Goal: Find specific page/section: Find specific page/section

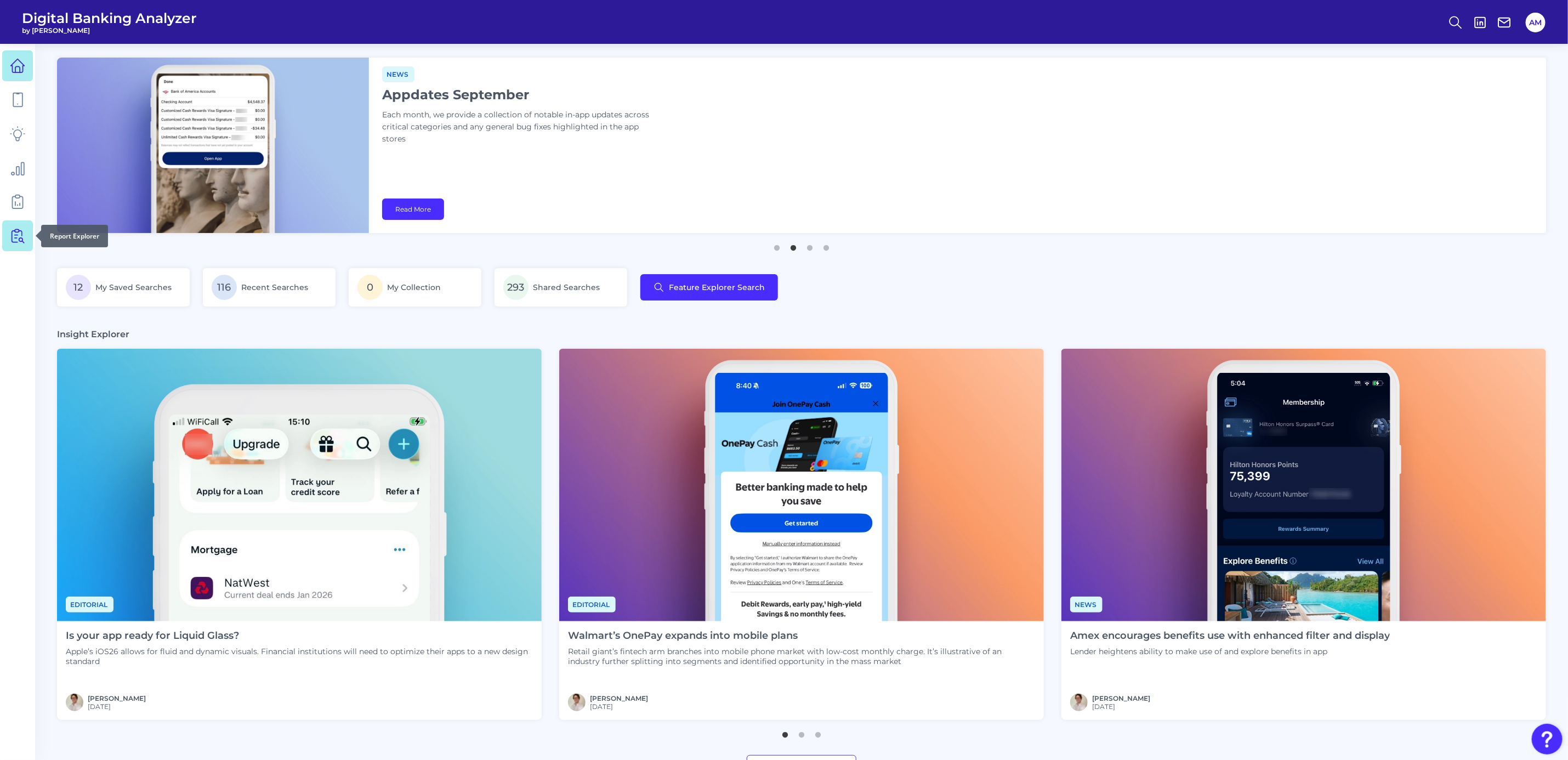
click at [19, 237] on icon at bounding box center [17, 235] width 15 height 15
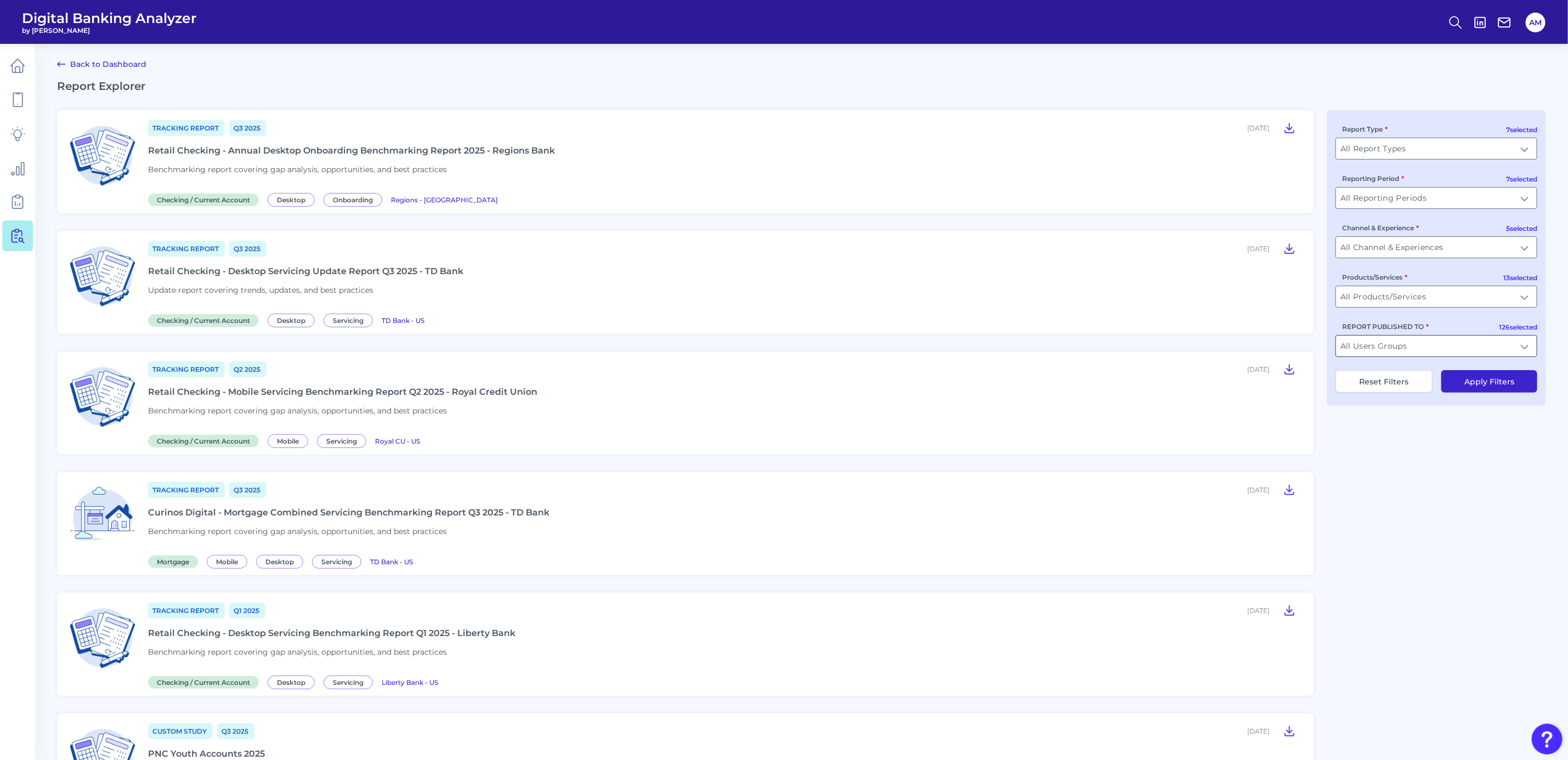
click at [1524, 349] on input "All Users Groups" at bounding box center [1436, 346] width 200 height 21
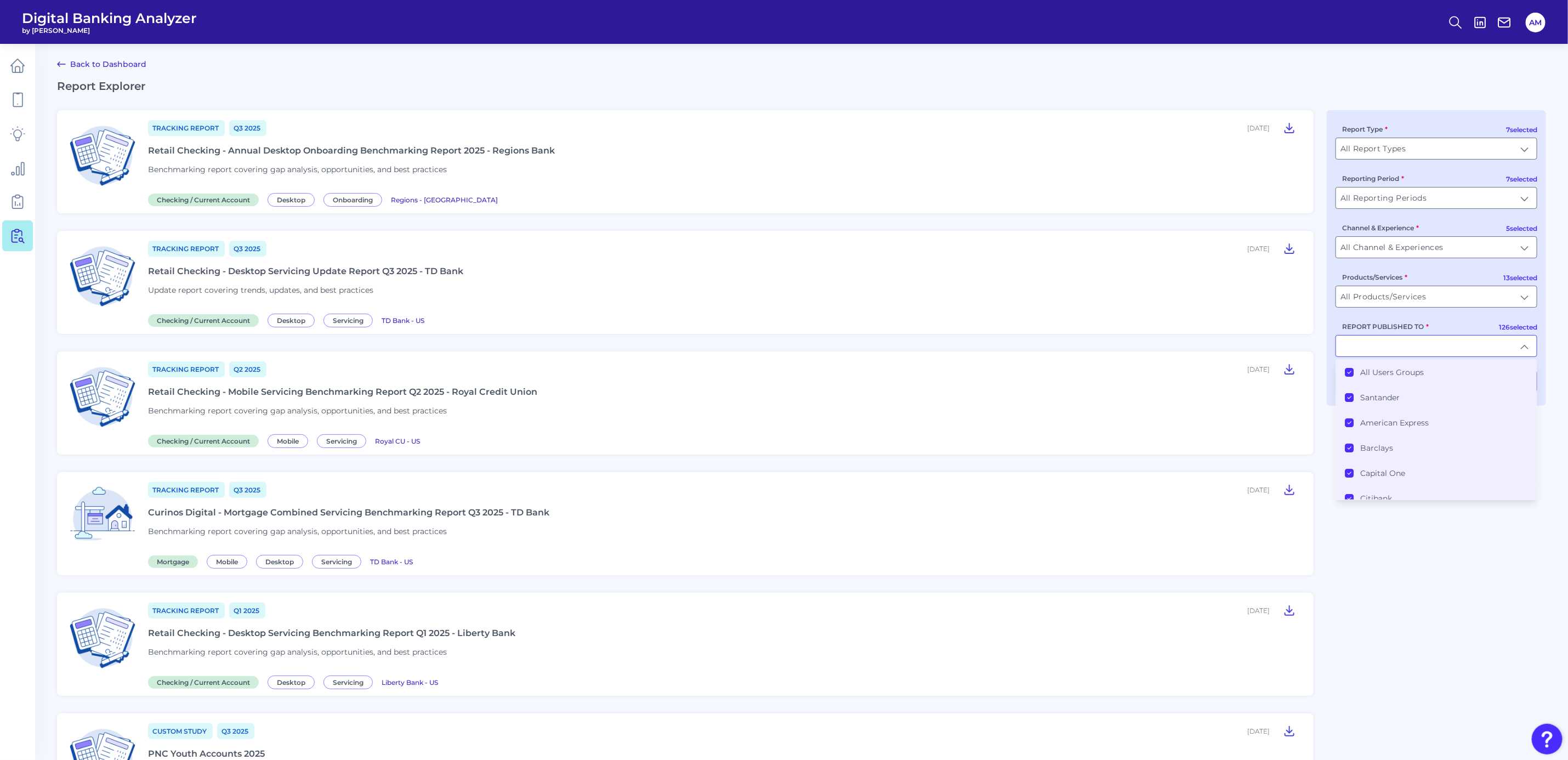
click at [1348, 371] on icon at bounding box center [1350, 372] width 6 height 6
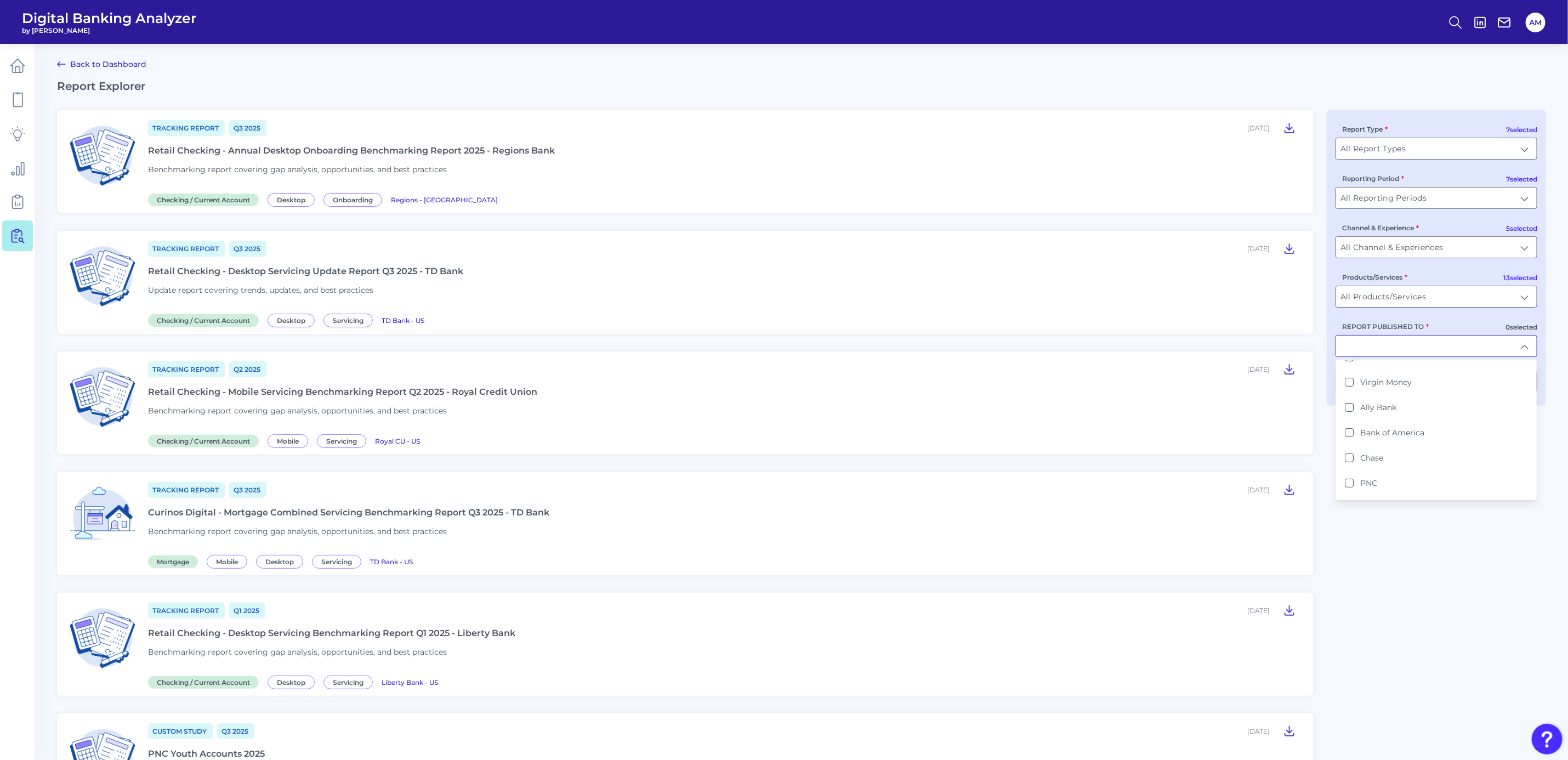
scroll to position [329, 0]
click at [1359, 417] on div "Bank of America" at bounding box center [1384, 421] width 79 height 9
type input "Bank of America"
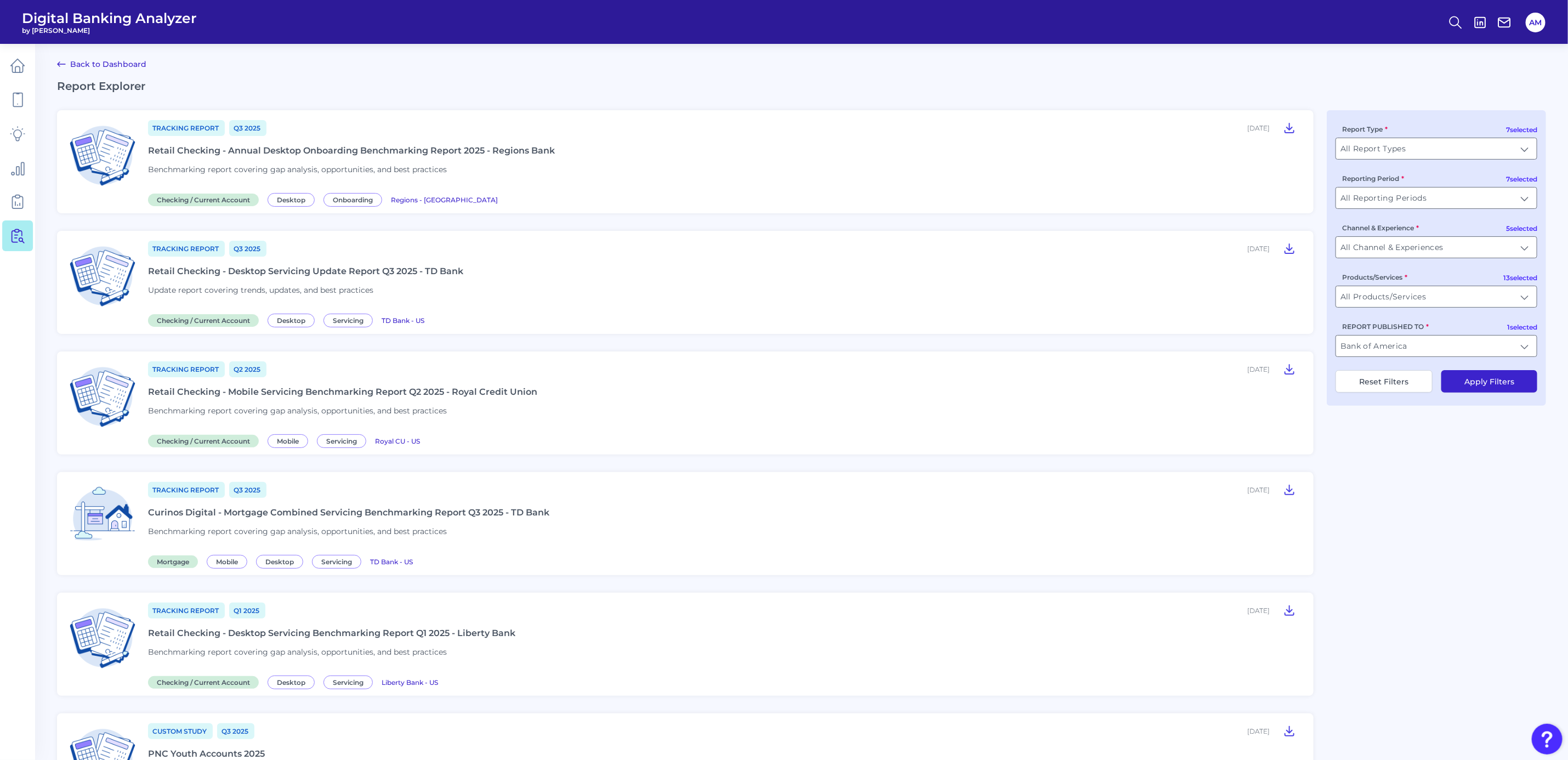
click at [1480, 387] on button "Apply Filters" at bounding box center [1490, 381] width 96 height 23
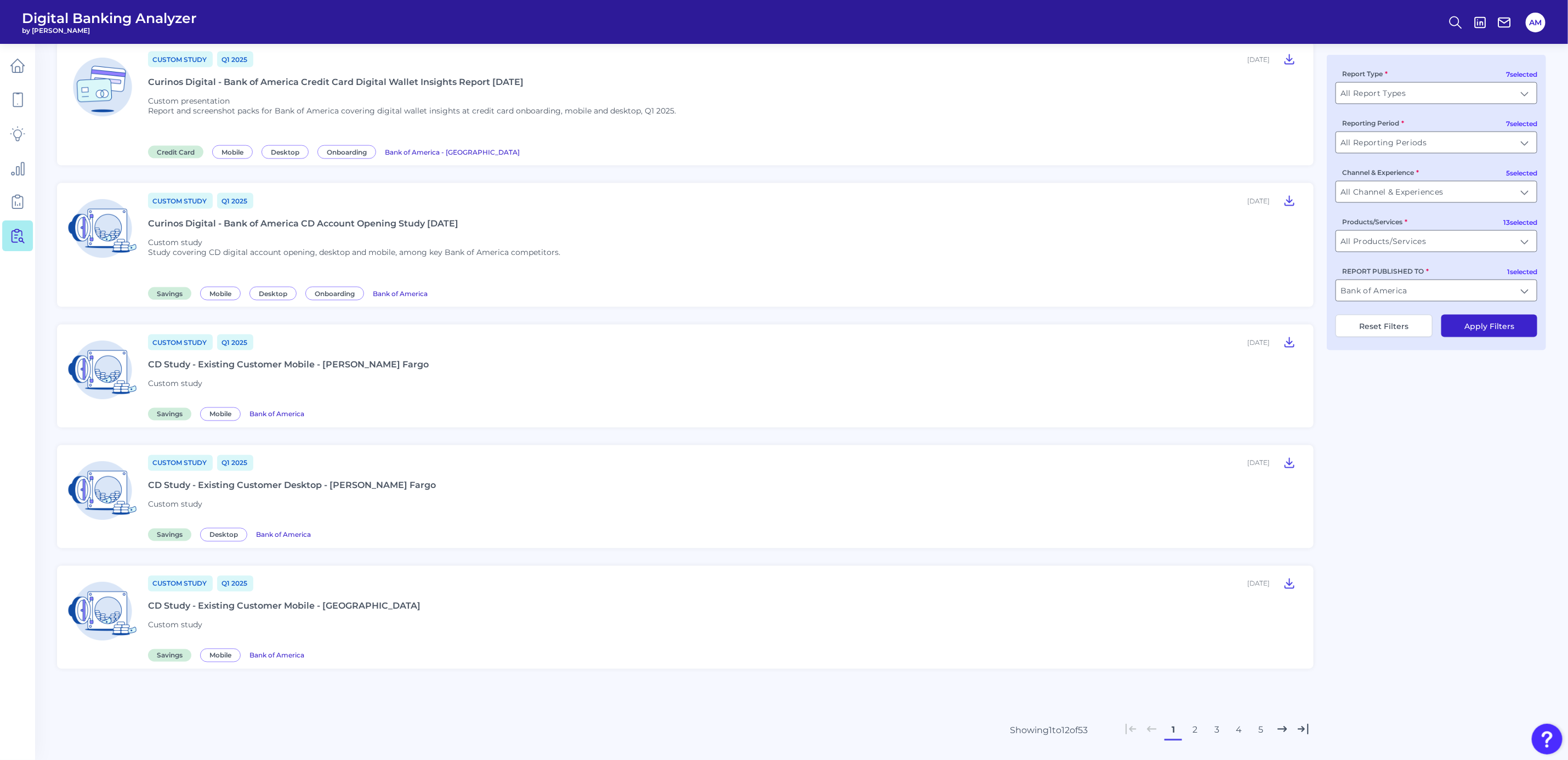
scroll to position [1218, 0]
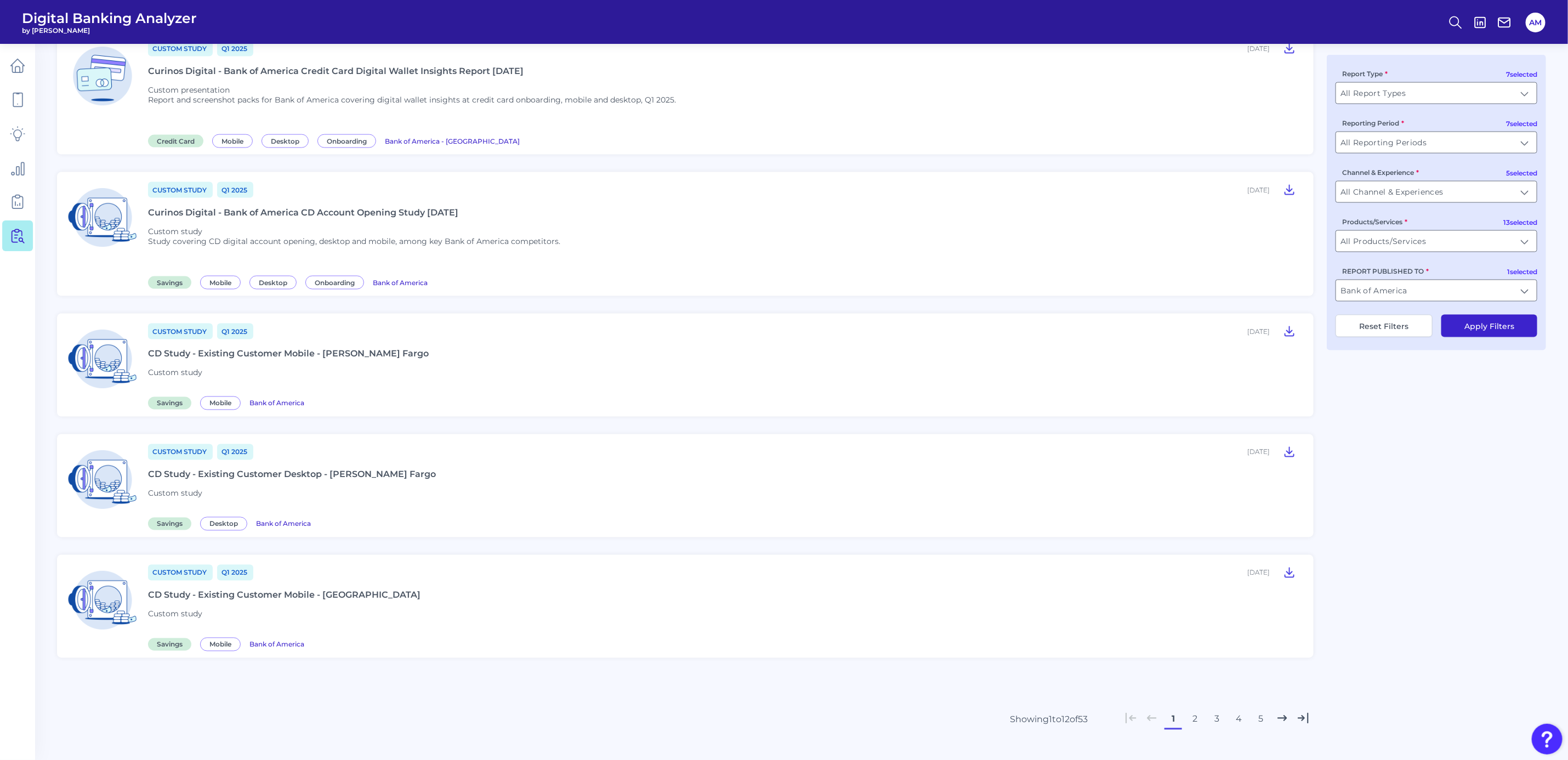
click at [1195, 710] on button "2" at bounding box center [1195, 719] width 18 height 18
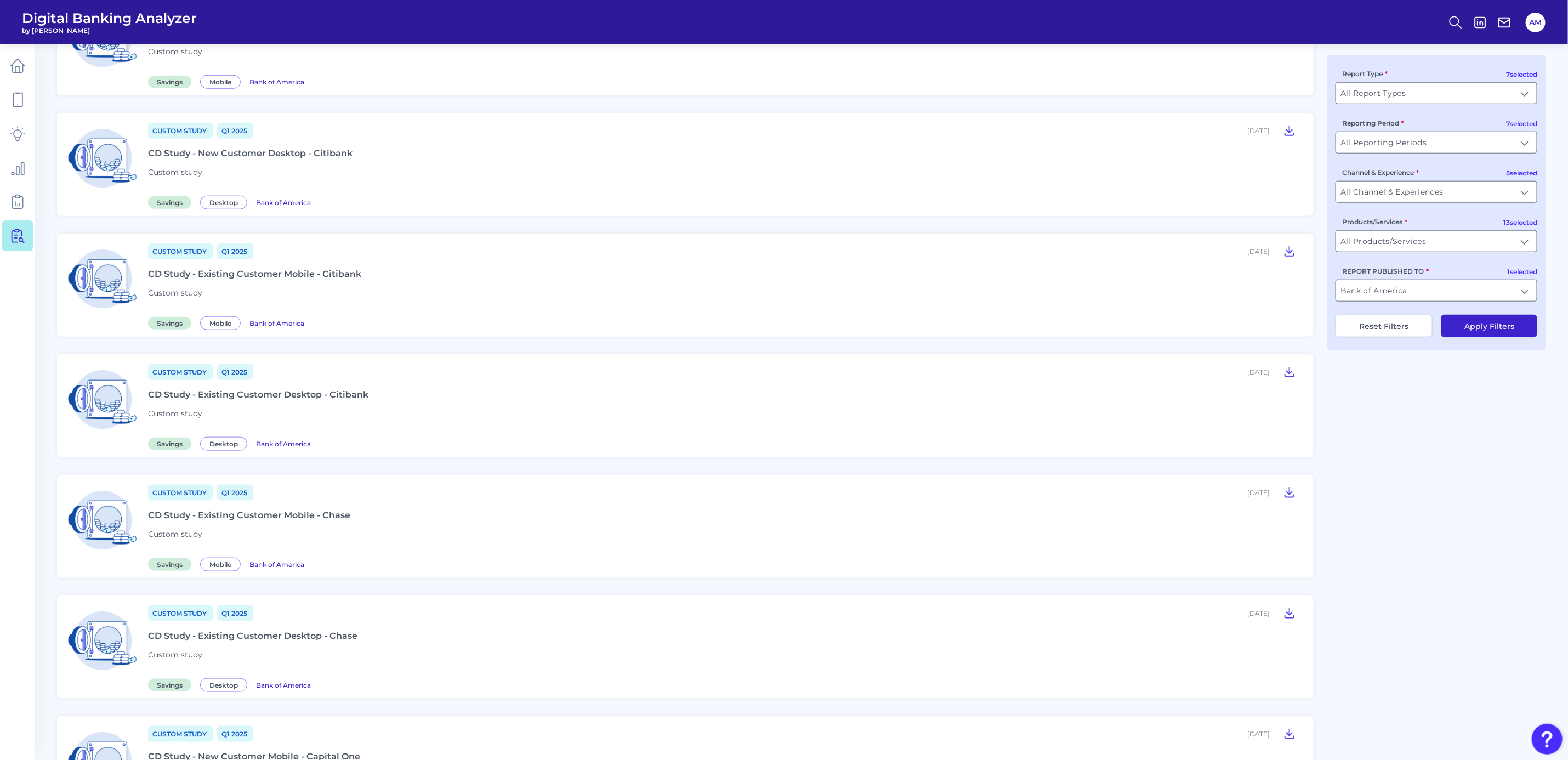
scroll to position [897, 0]
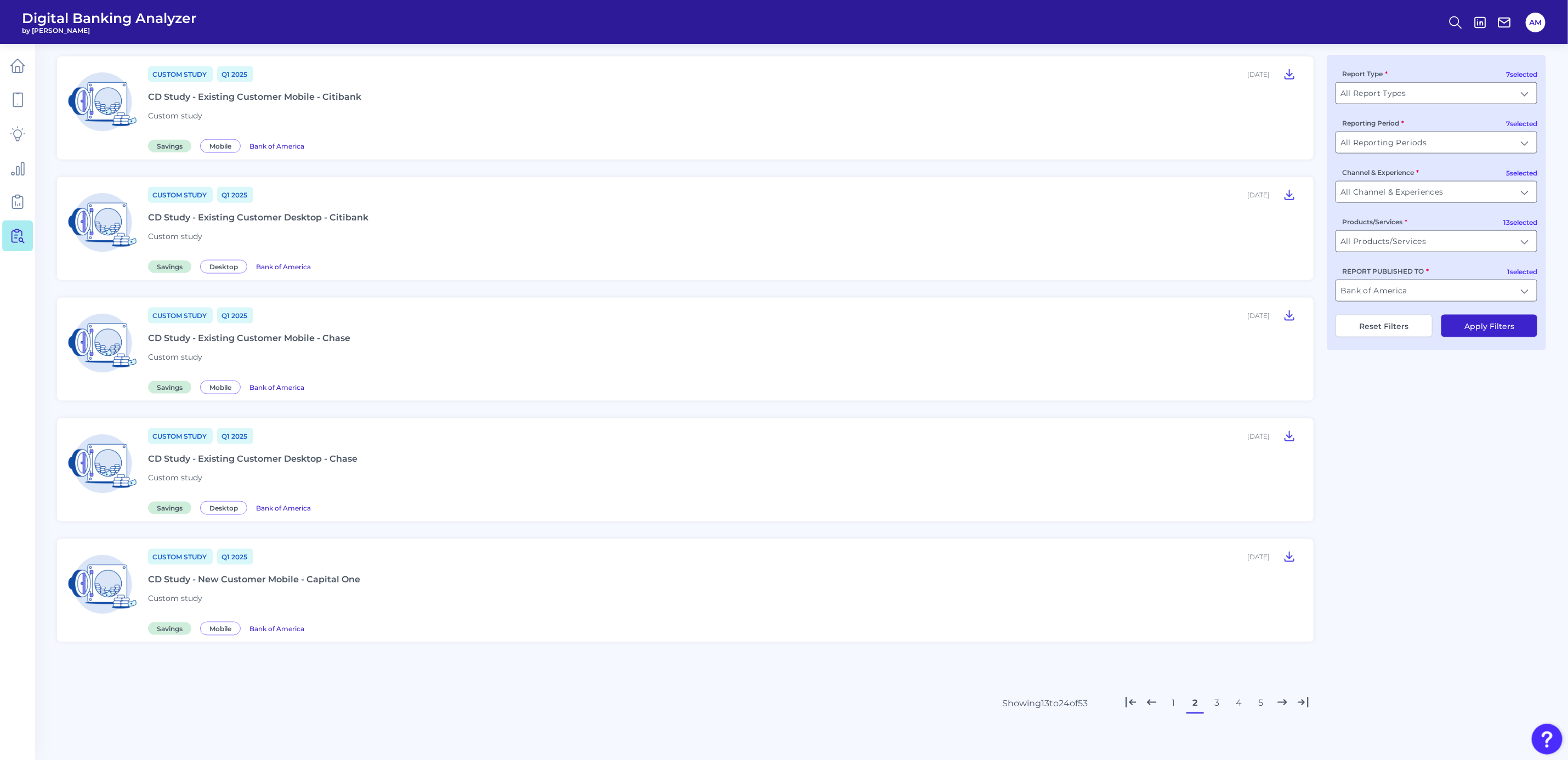
click at [1212, 696] on button "3" at bounding box center [1217, 703] width 18 height 18
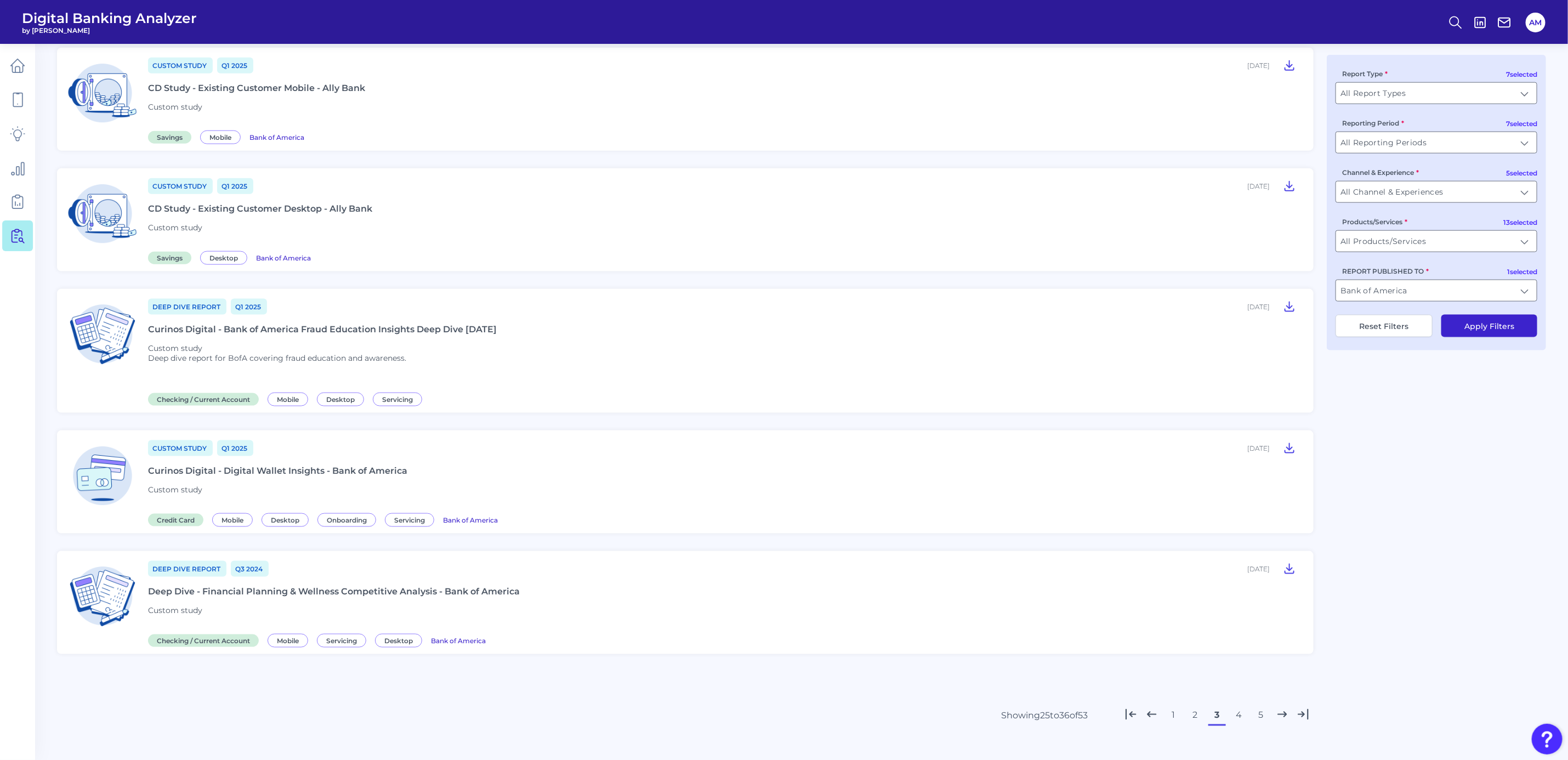
scroll to position [917, 0]
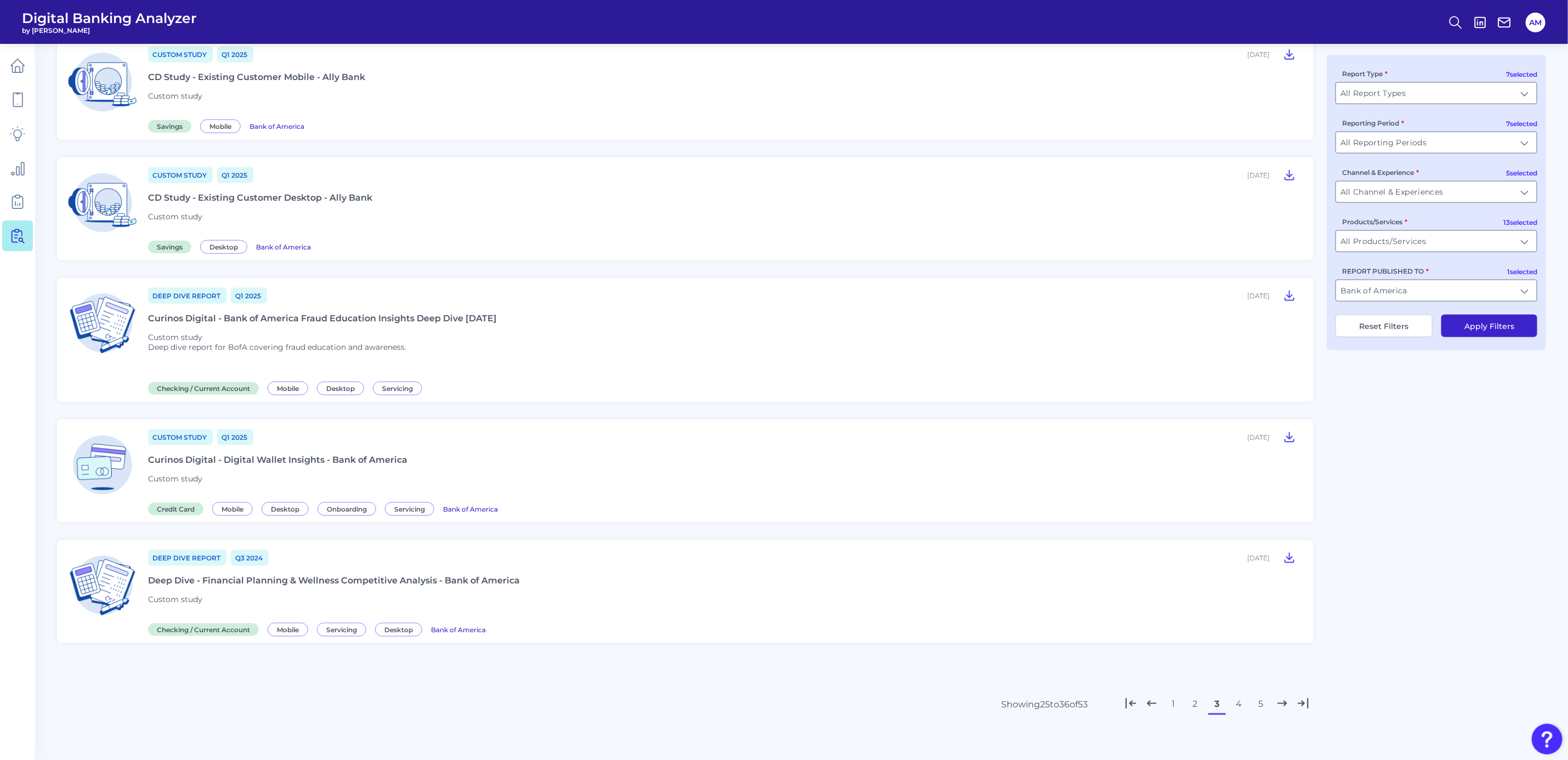
click at [1234, 699] on button "4" at bounding box center [1239, 704] width 18 height 18
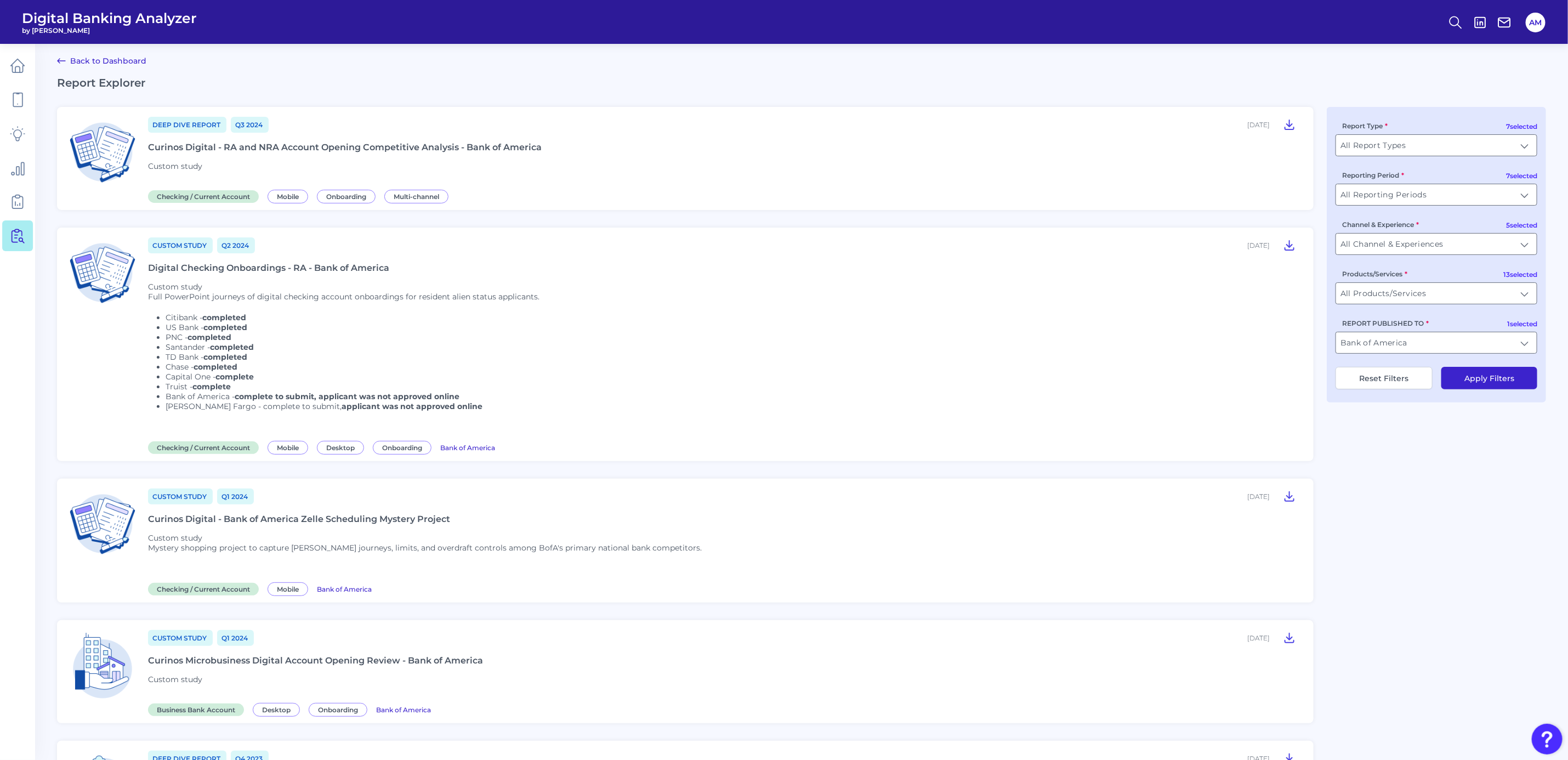
scroll to position [0, 0]
